Goal: Task Accomplishment & Management: Manage account settings

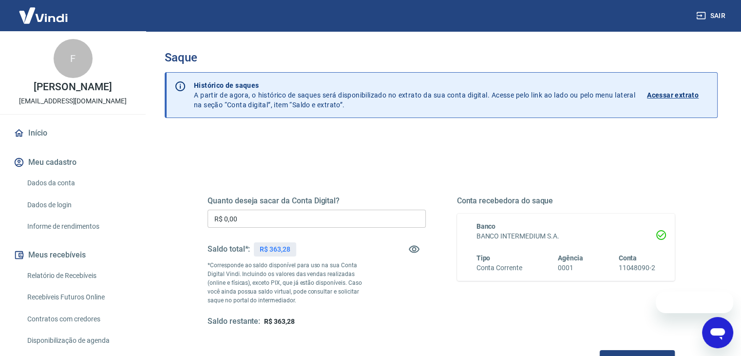
click at [335, 218] on input "R$ 0,00" at bounding box center [317, 219] width 218 height 18
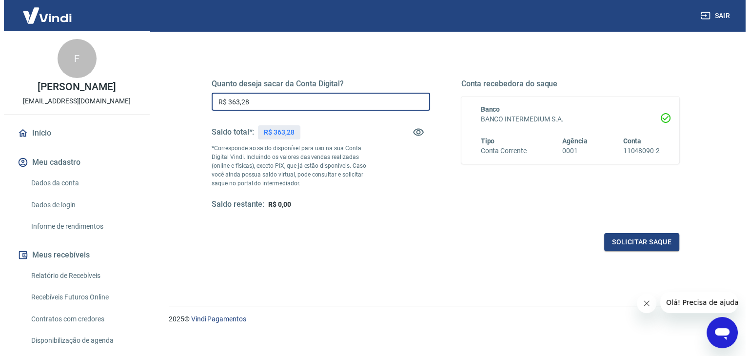
scroll to position [126, 0]
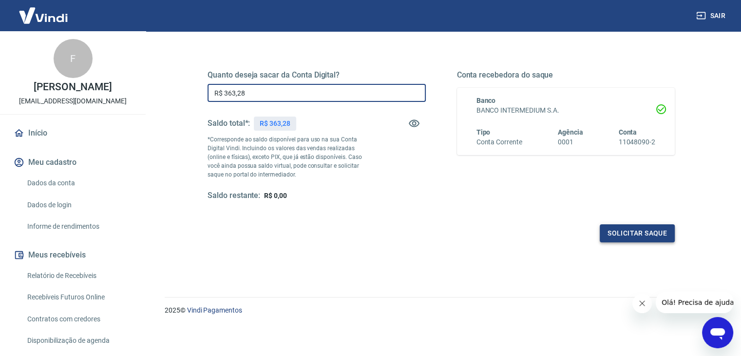
type input "R$ 363,28"
click at [611, 228] on button "Solicitar saque" at bounding box center [637, 233] width 75 height 18
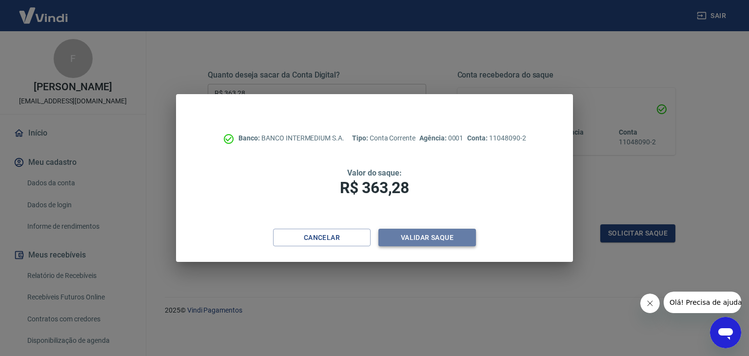
click at [435, 236] on button "Validar saque" at bounding box center [426, 238] width 97 height 18
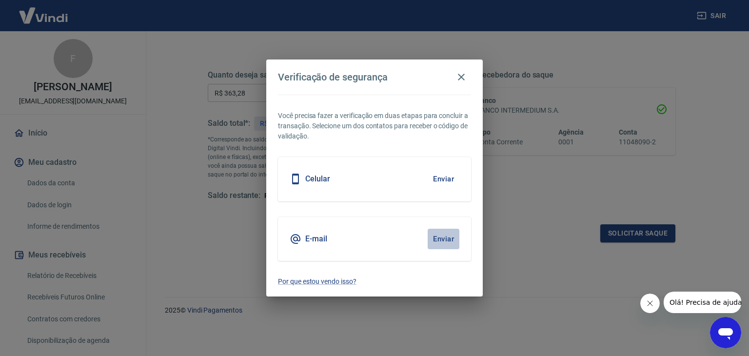
click at [441, 229] on button "Enviar" at bounding box center [443, 239] width 32 height 20
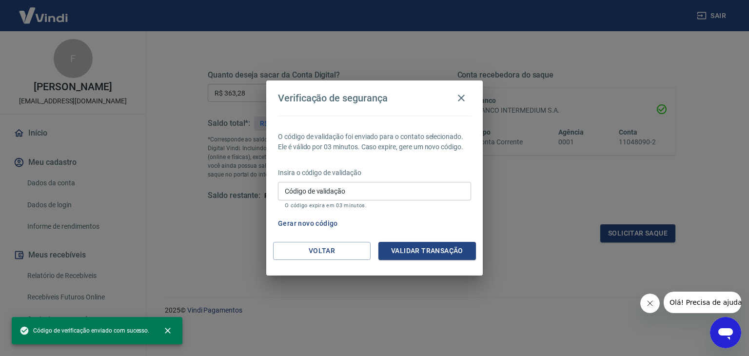
drag, startPoint x: 355, startPoint y: 182, endPoint x: 363, endPoint y: 124, distance: 58.4
click at [355, 182] on input "Código de validação" at bounding box center [374, 191] width 193 height 18
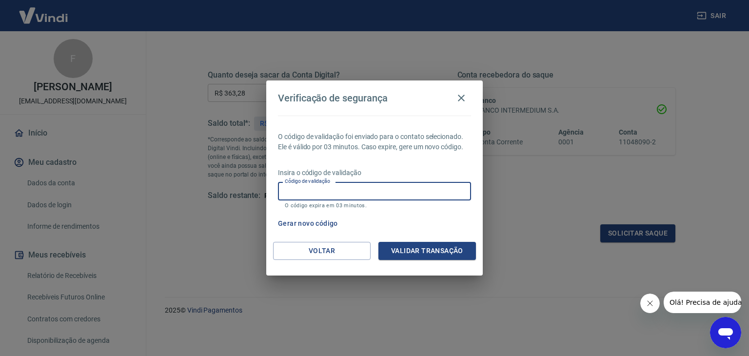
paste input "973878"
type input "973878"
click at [403, 254] on button "Validar transação" at bounding box center [426, 251] width 97 height 18
